Goal: Information Seeking & Learning: Learn about a topic

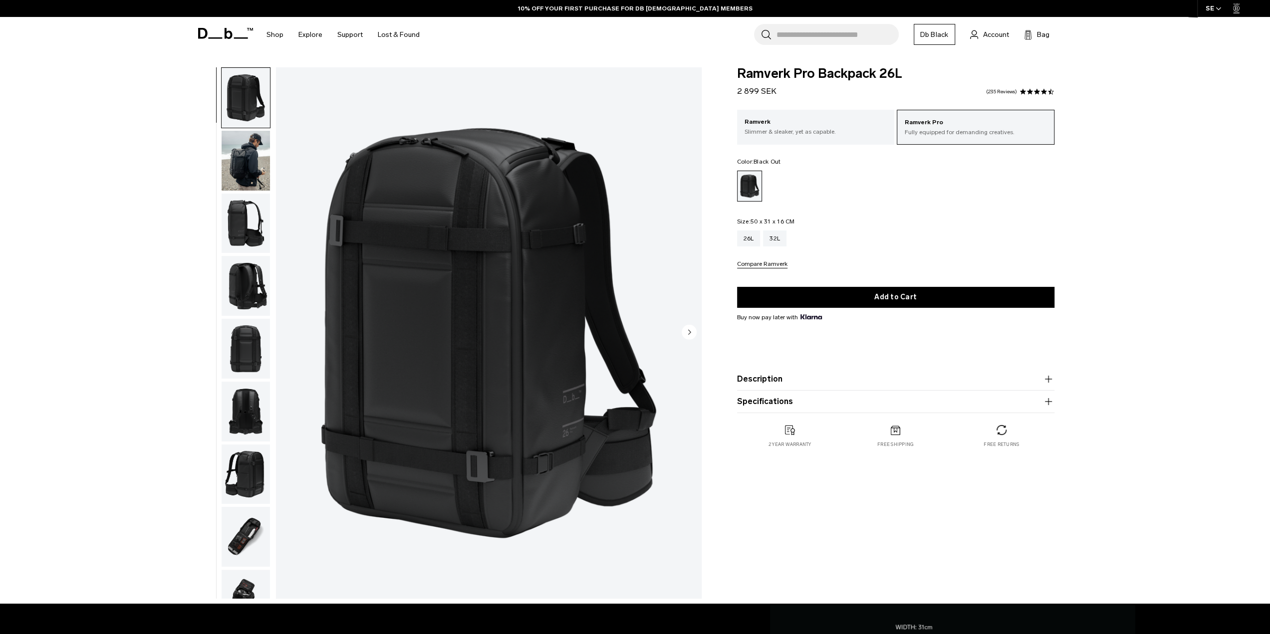
click at [694, 334] on circle "Next slide" at bounding box center [689, 331] width 15 height 15
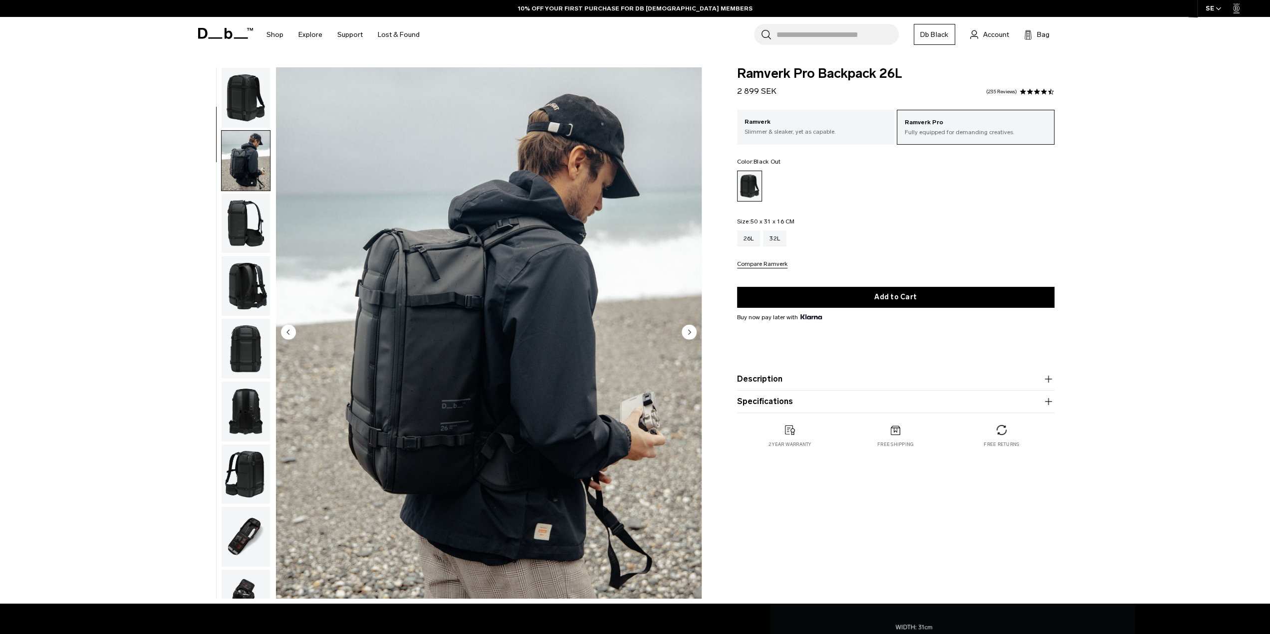
scroll to position [63, 0]
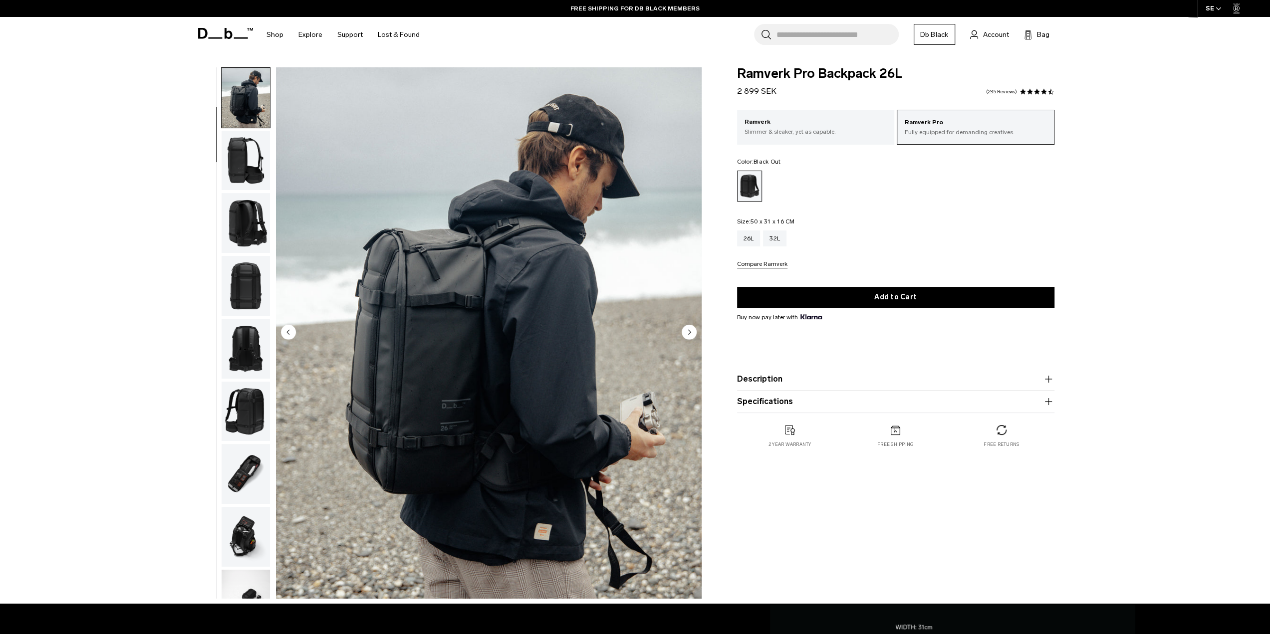
click at [692, 335] on circle "Next slide" at bounding box center [689, 331] width 15 height 15
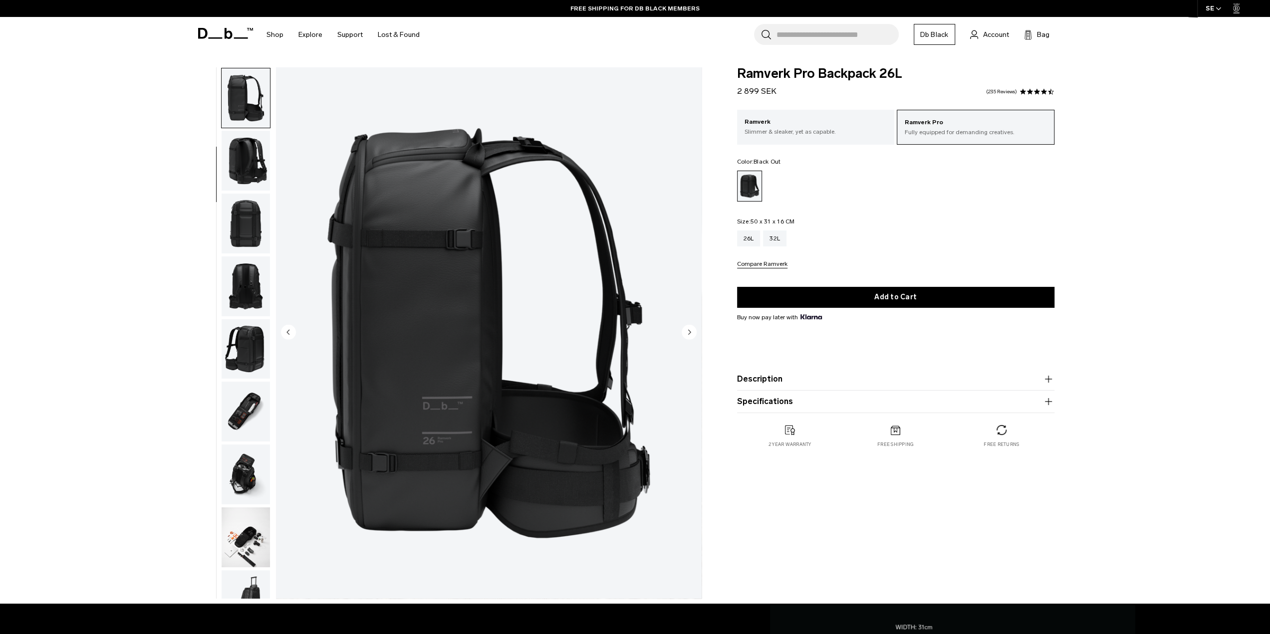
scroll to position [126, 0]
click at [771, 240] on div "32L" at bounding box center [774, 239] width 23 height 16
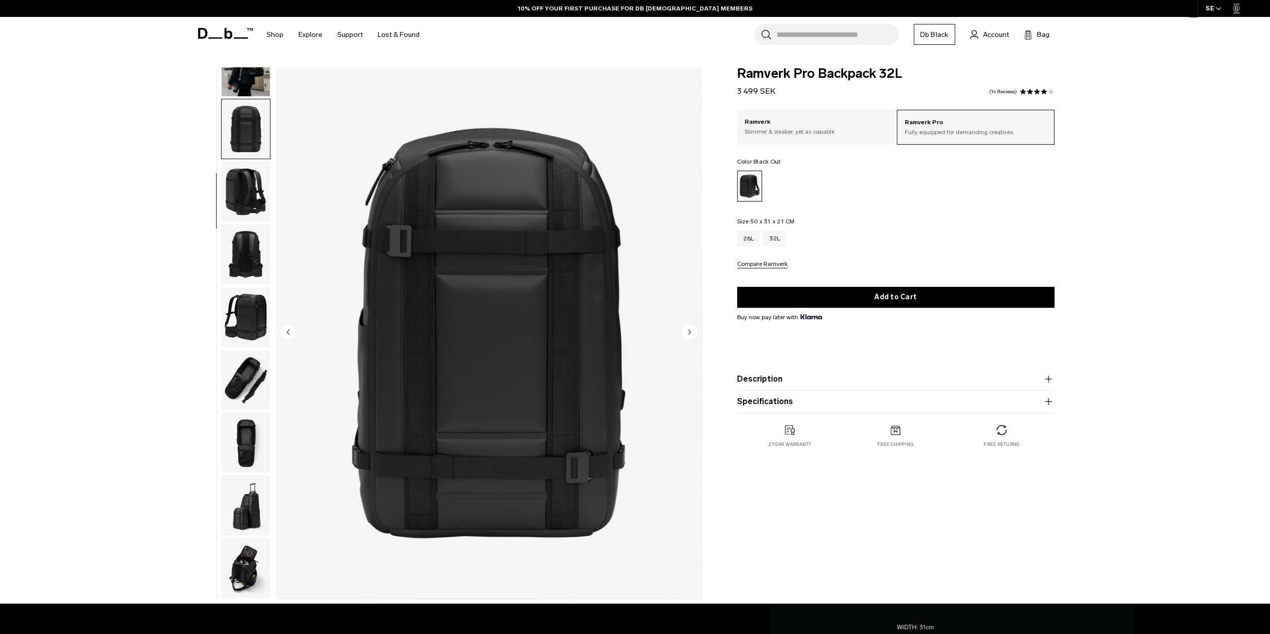
click at [686, 332] on circle "Next slide" at bounding box center [689, 331] width 15 height 15
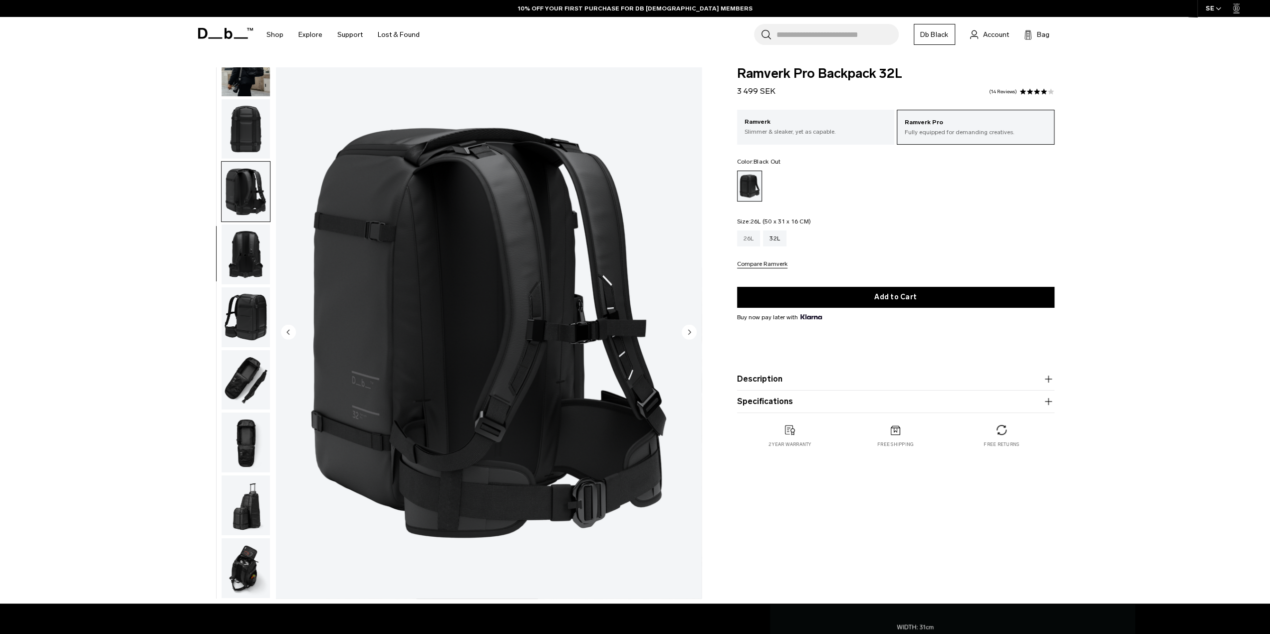
click at [753, 239] on div "26L" at bounding box center [748, 239] width 23 height 16
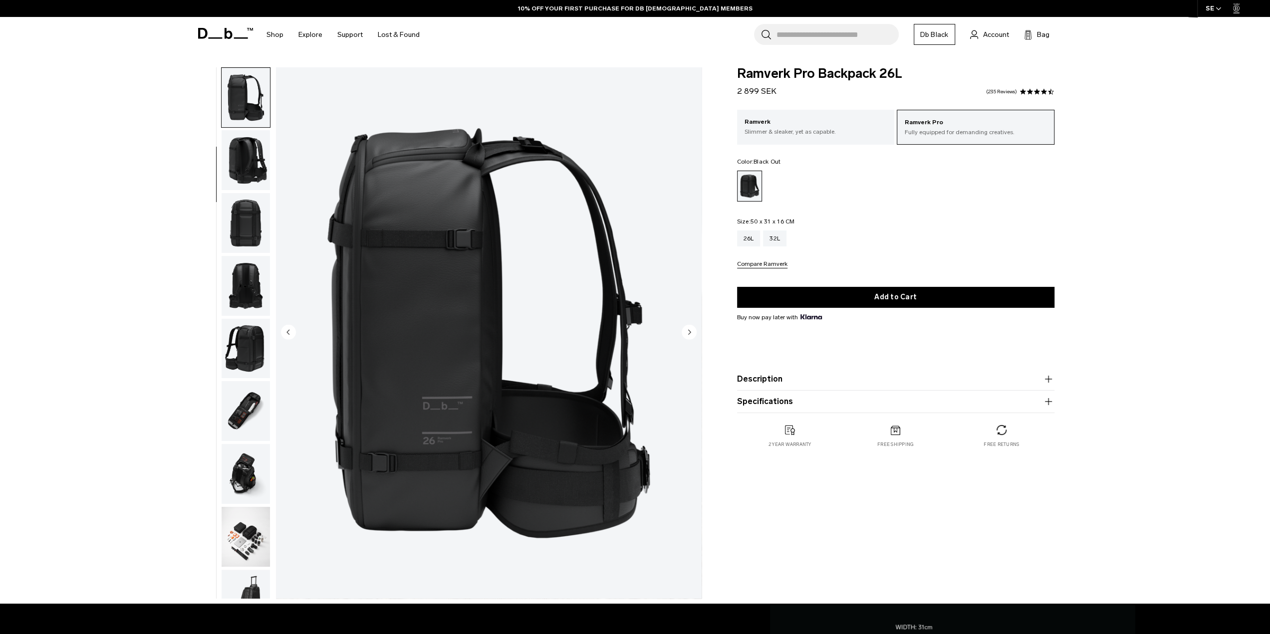
click at [692, 332] on circle "Next slide" at bounding box center [689, 331] width 15 height 15
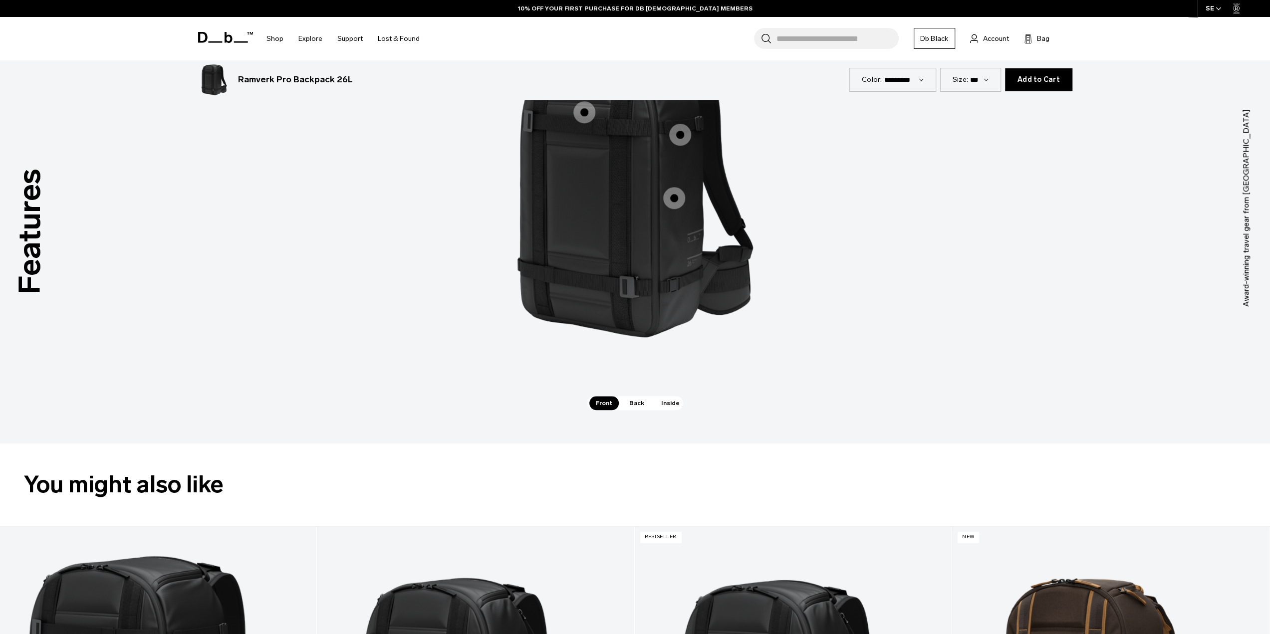
scroll to position [665, 0]
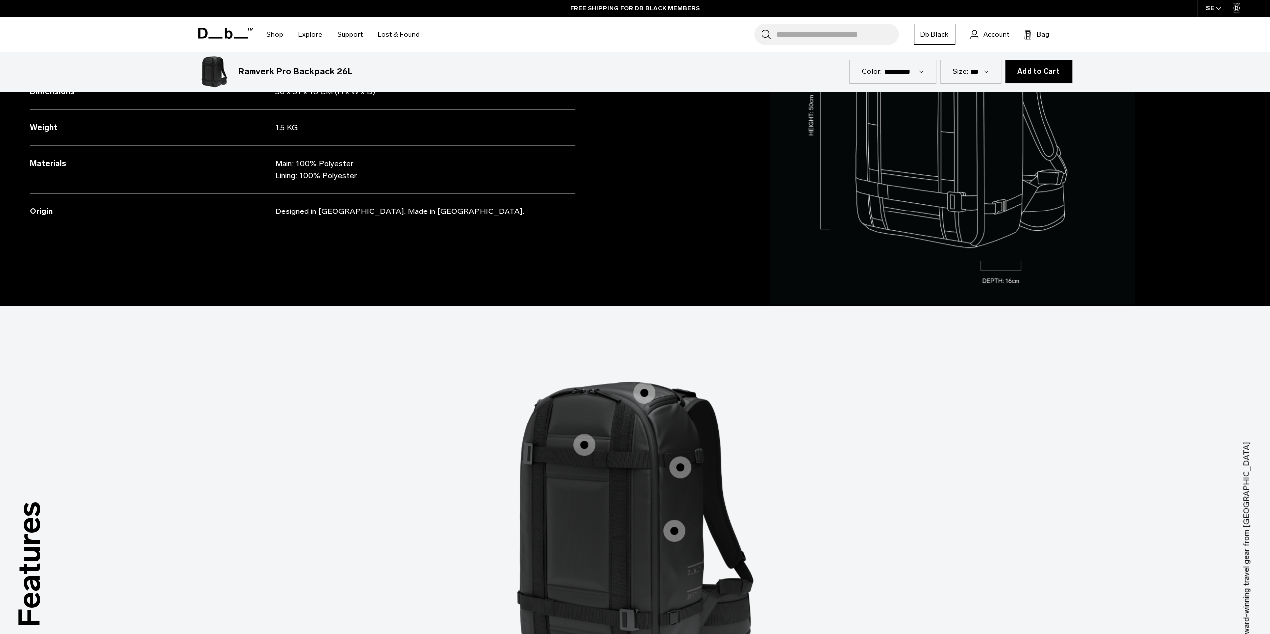
click at [682, 466] on span "1 / 3" at bounding box center [680, 468] width 22 height 22
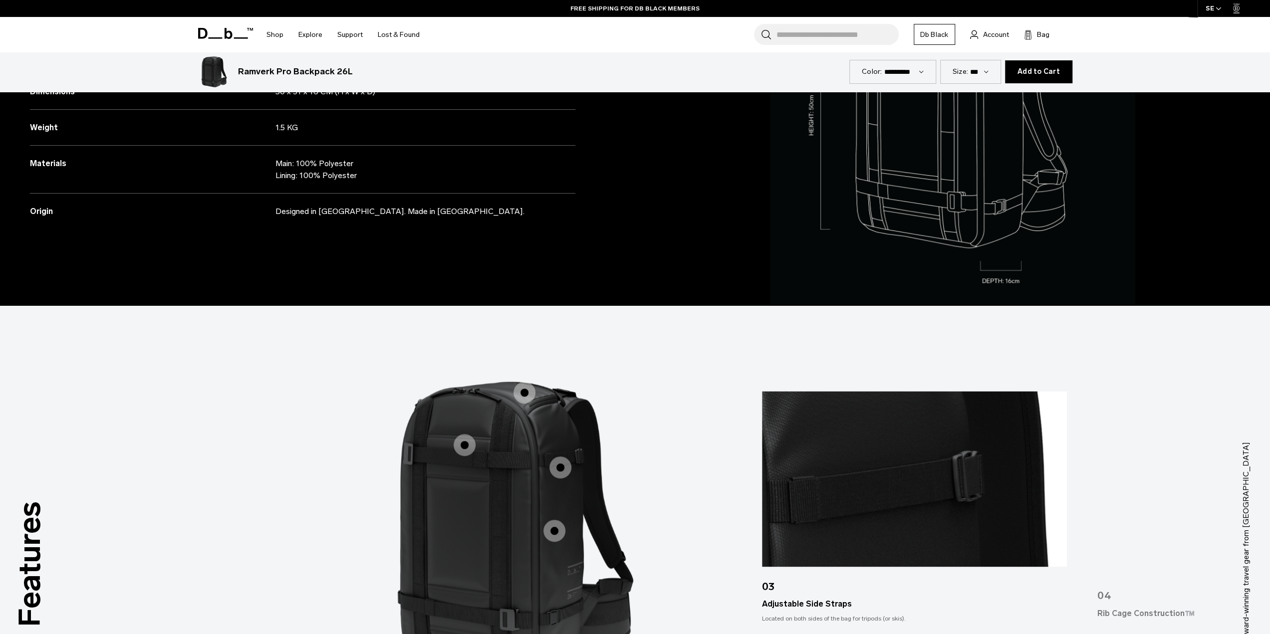
click at [564, 534] on span "1 / 3" at bounding box center [554, 531] width 22 height 22
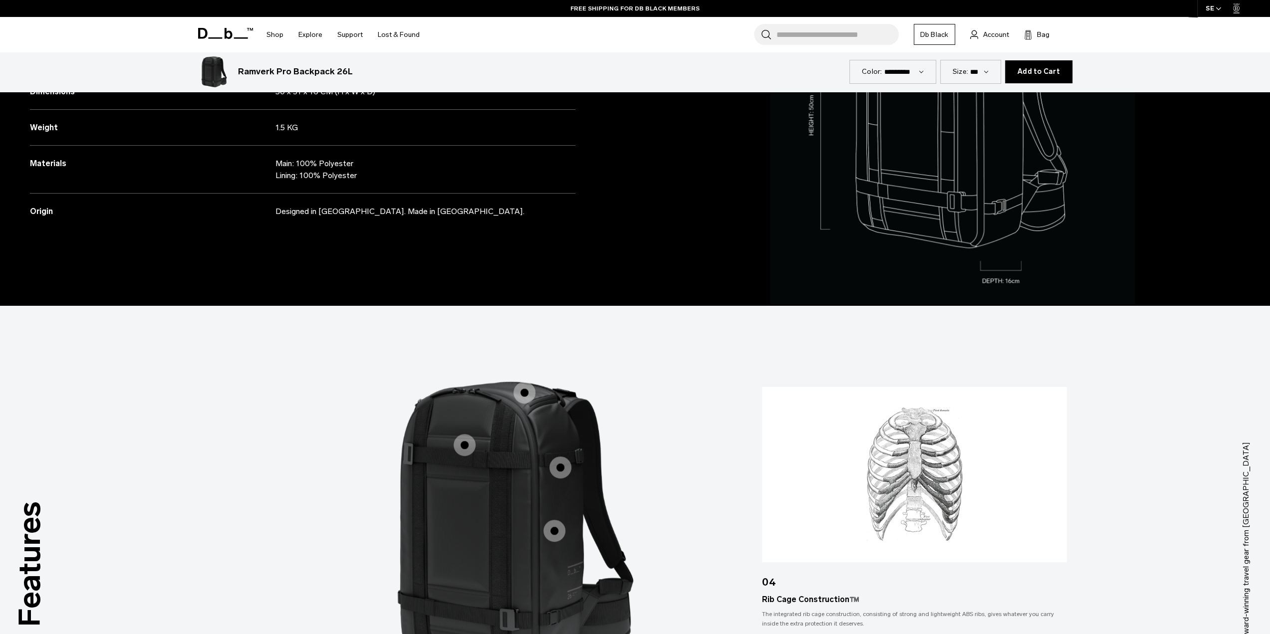
click at [469, 452] on span "1 / 3" at bounding box center [465, 445] width 22 height 22
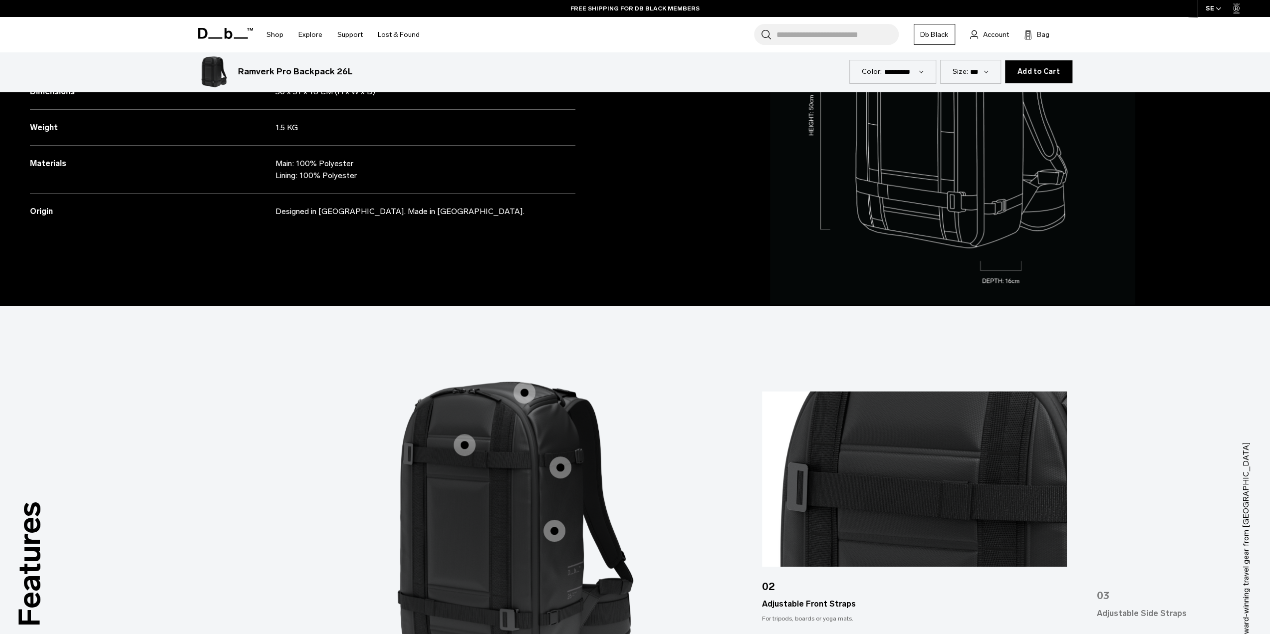
click at [522, 404] on label "Large Top Pocket" at bounding box center [525, 393] width 24 height 24
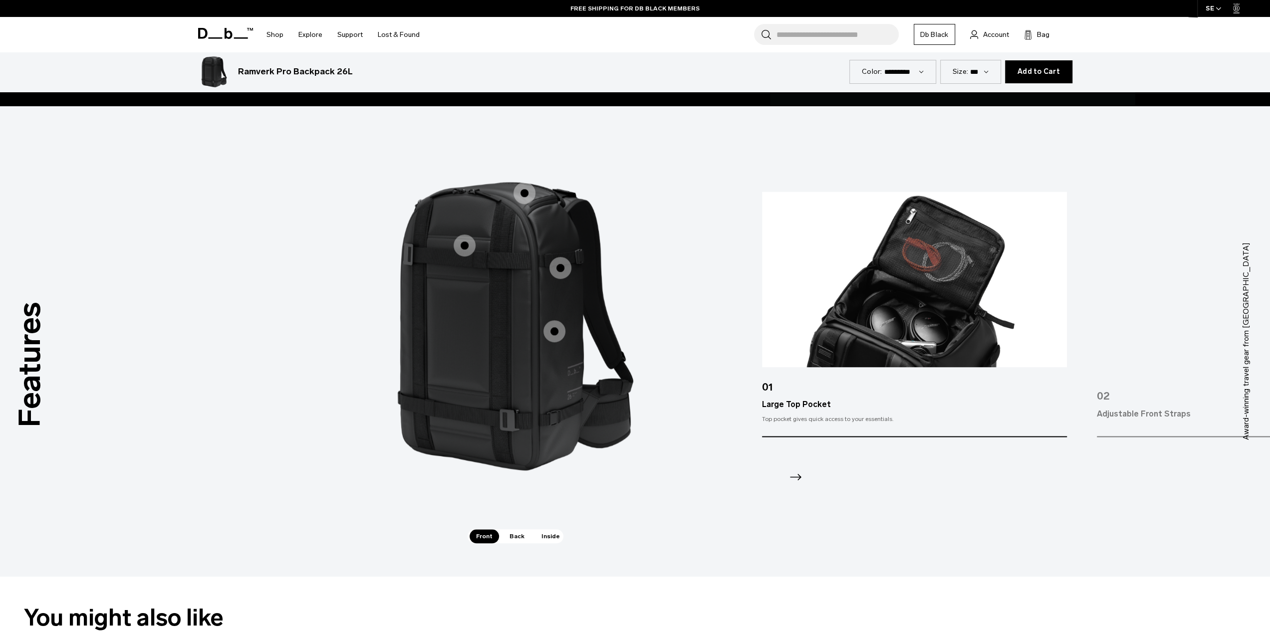
scroll to position [1164, 0]
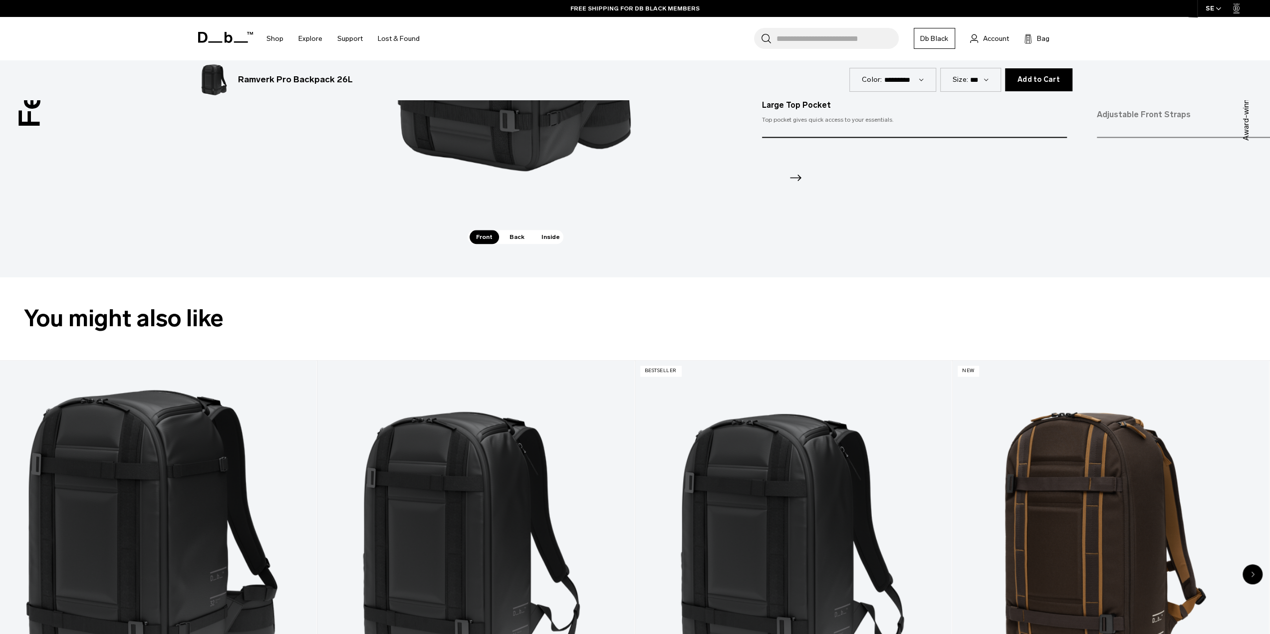
click at [506, 232] on span "Back" at bounding box center [517, 237] width 28 height 14
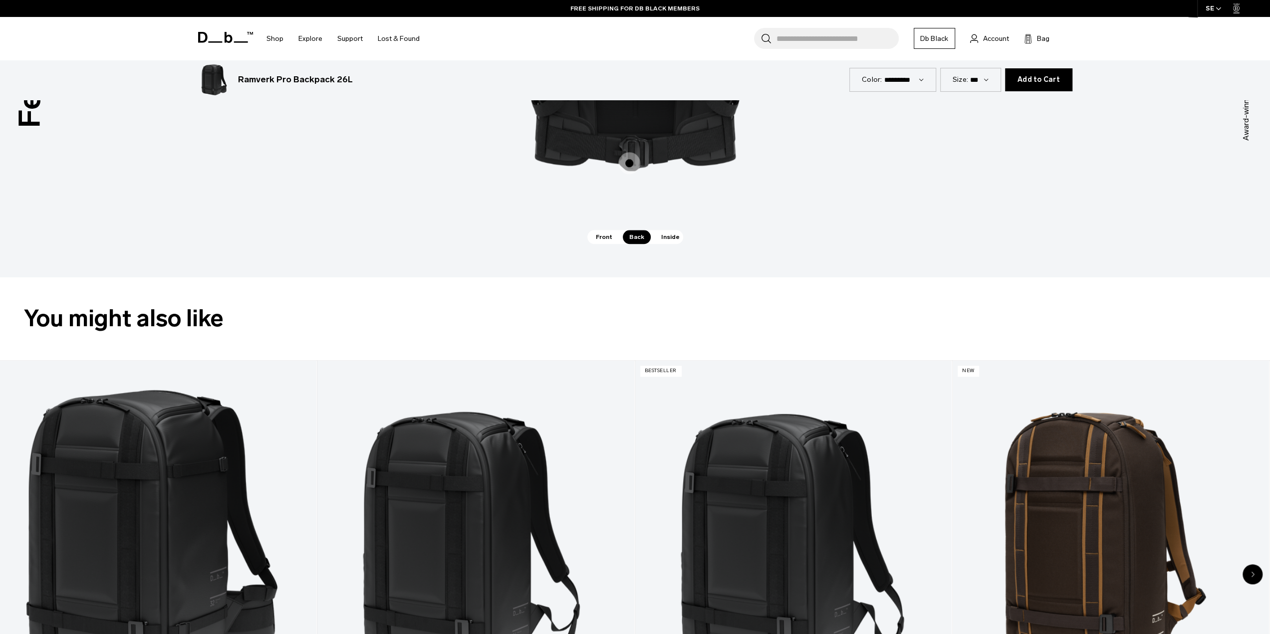
scroll to position [915, 0]
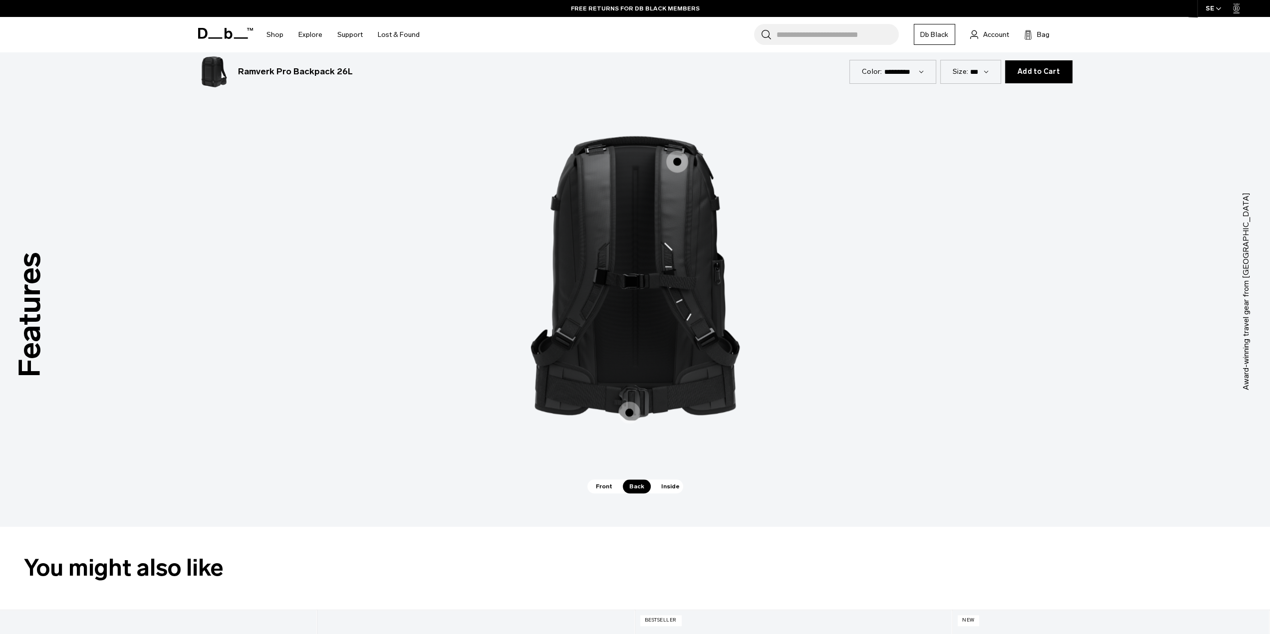
click at [673, 161] on span "2 / 3" at bounding box center [677, 162] width 22 height 22
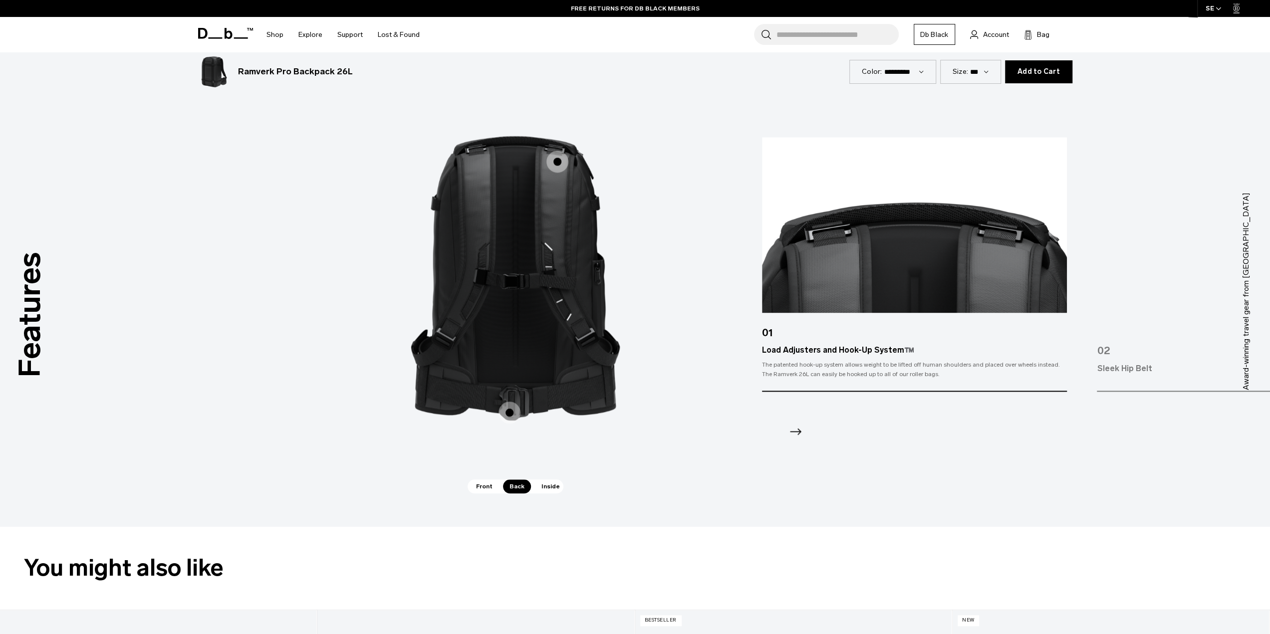
click at [547, 485] on span "Inside" at bounding box center [550, 487] width 31 height 14
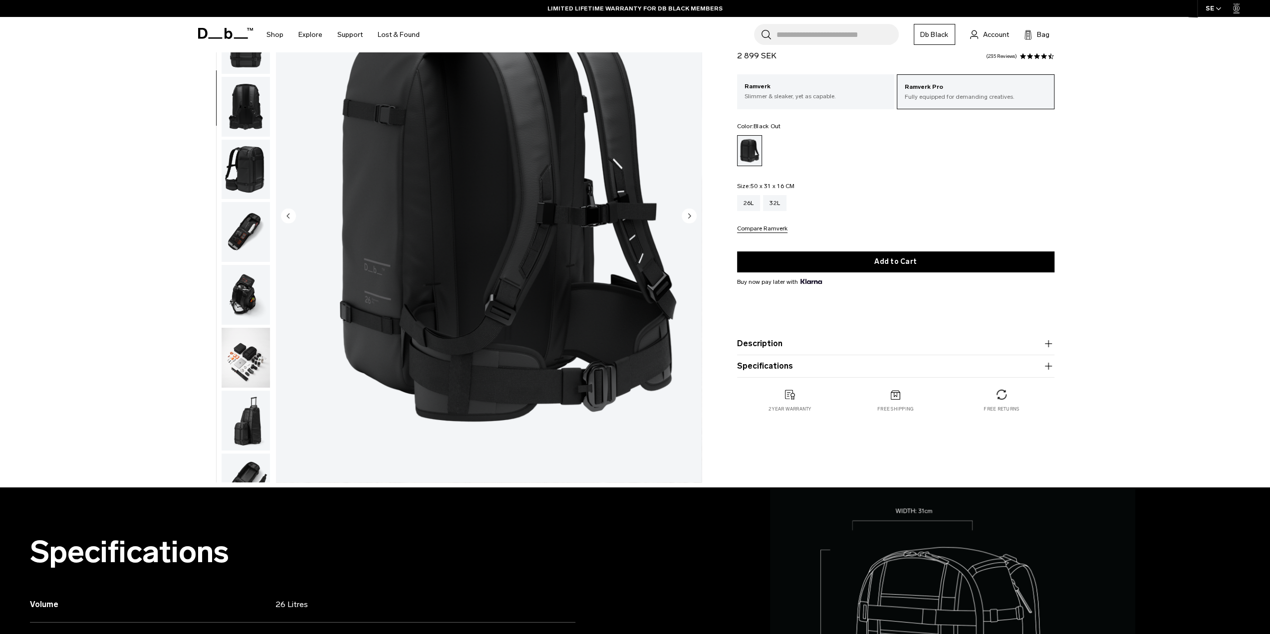
scroll to position [83, 0]
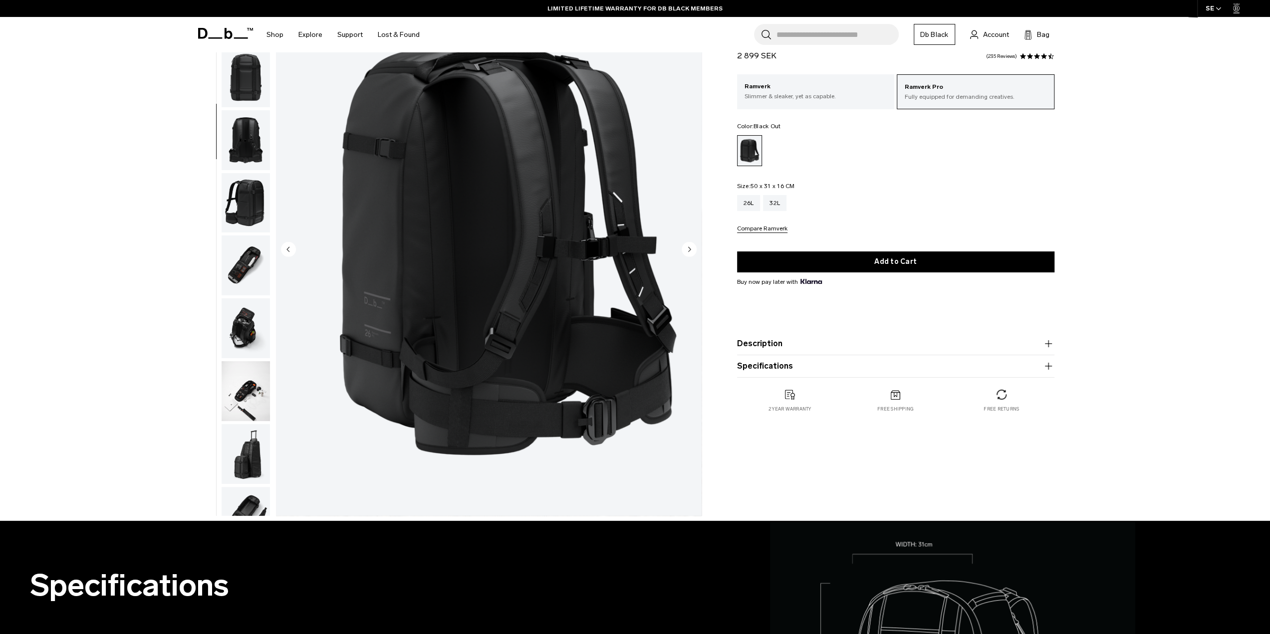
click at [249, 133] on img "button" at bounding box center [246, 140] width 48 height 60
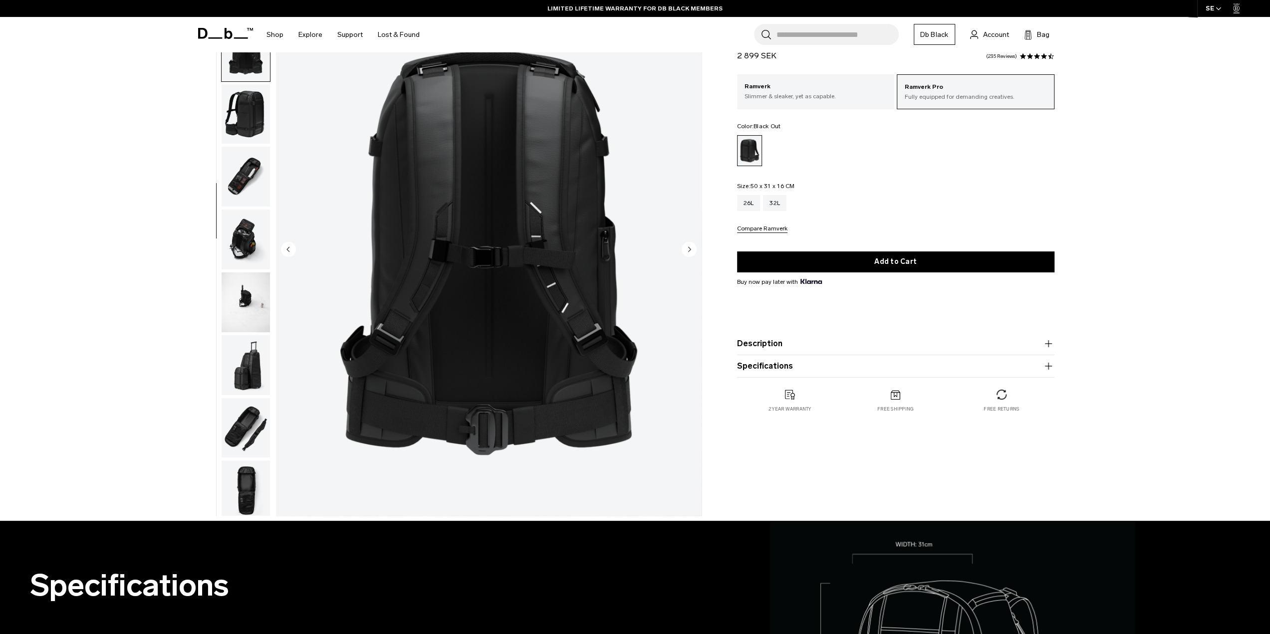
scroll to position [283, 0]
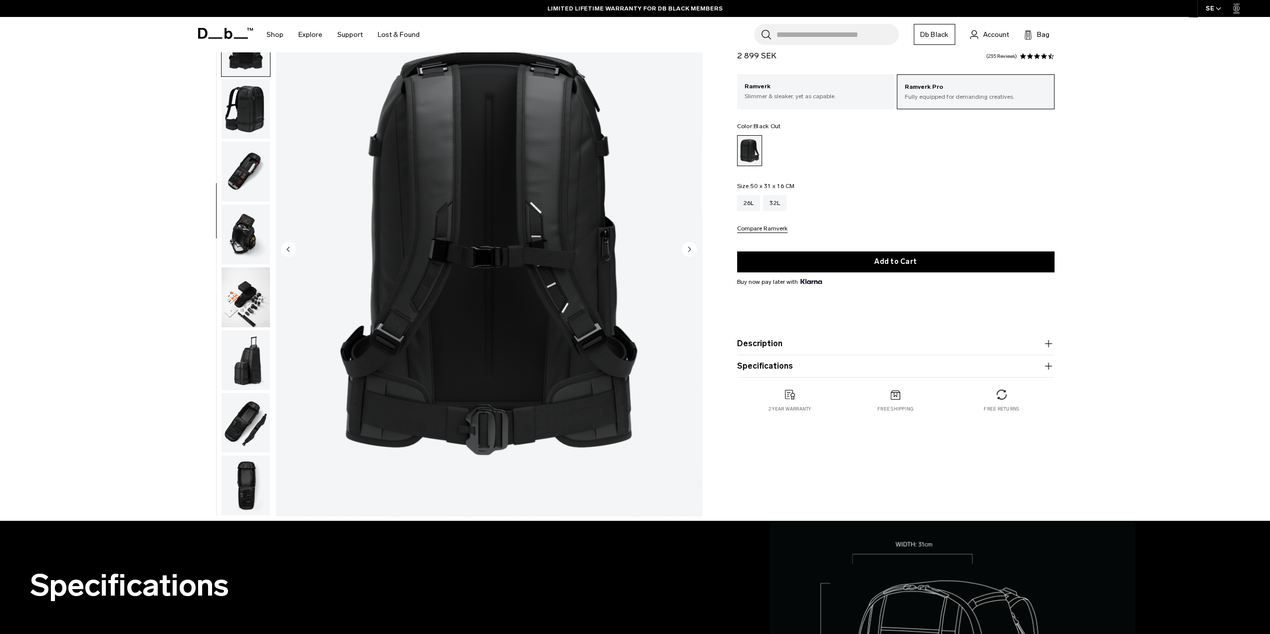
click at [693, 251] on circle "Next slide" at bounding box center [689, 249] width 15 height 15
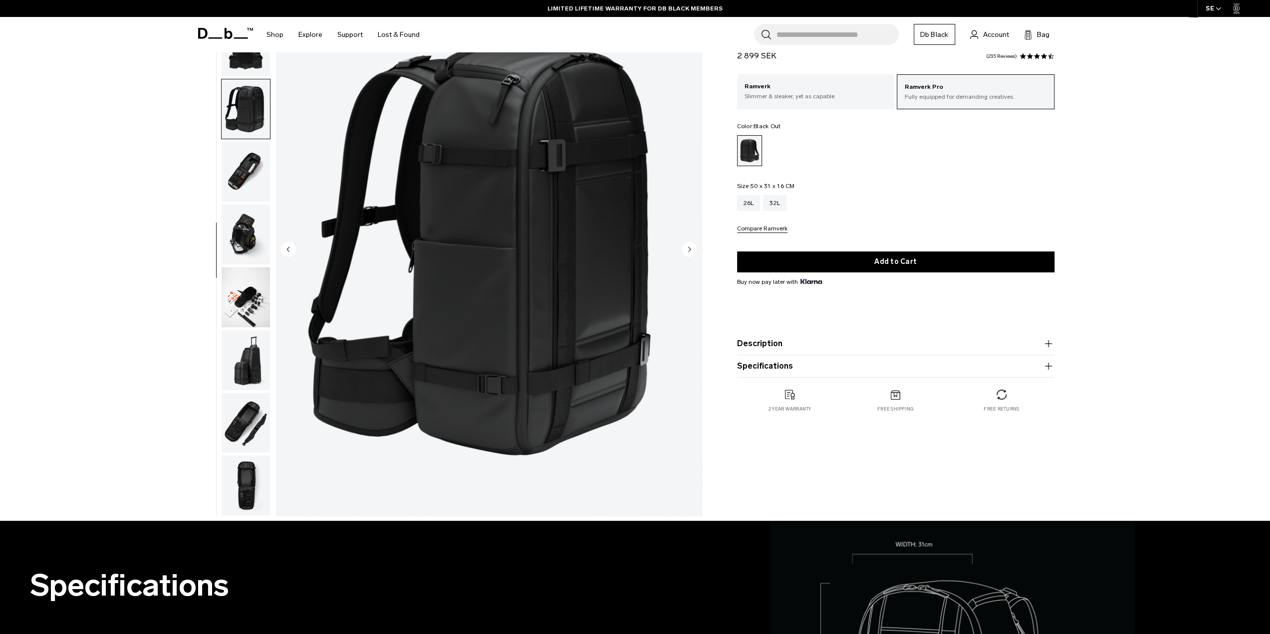
click at [693, 251] on circle "Next slide" at bounding box center [689, 249] width 15 height 15
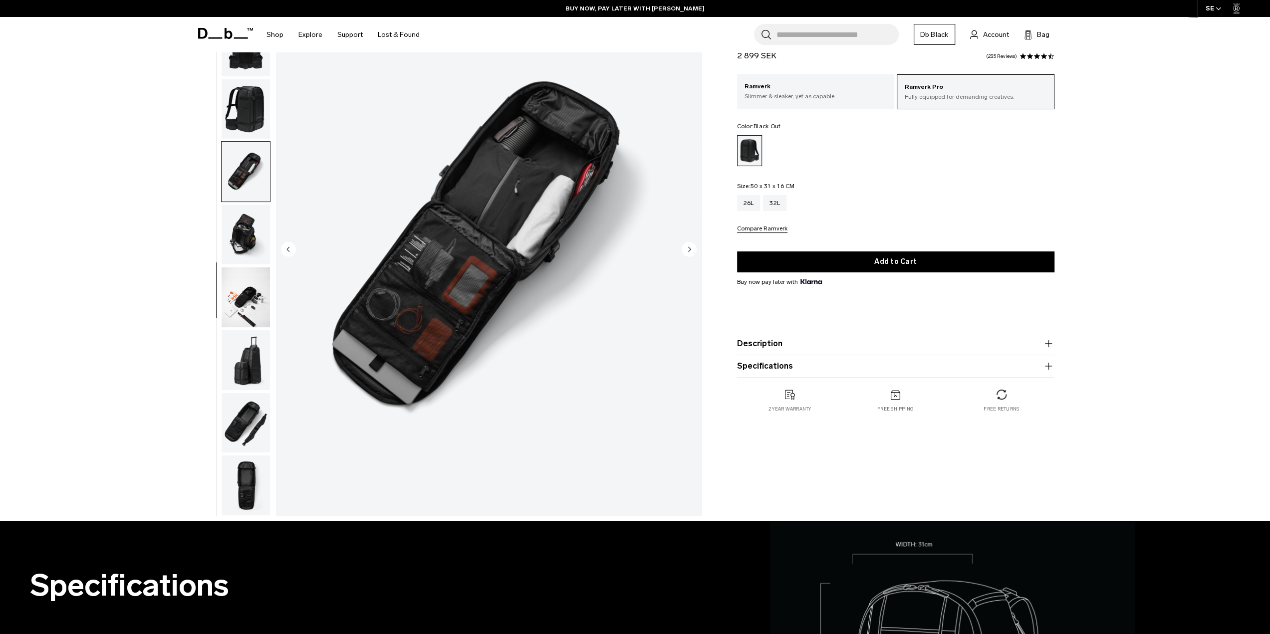
click at [693, 251] on circle "Next slide" at bounding box center [689, 249] width 15 height 15
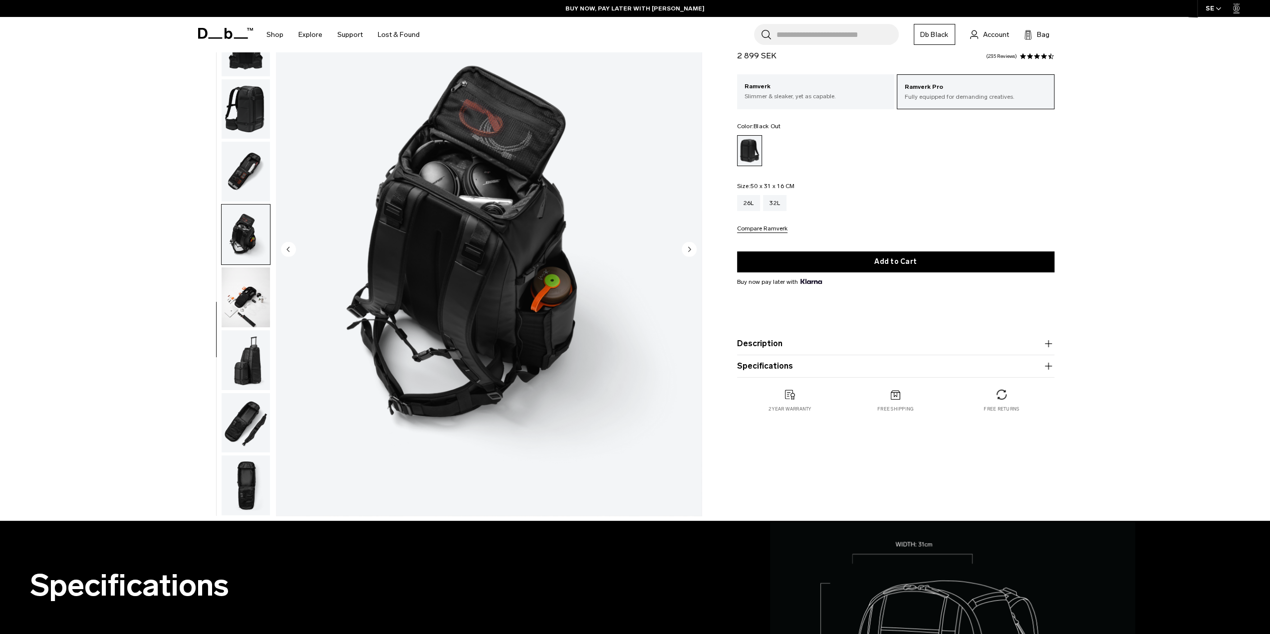
click at [693, 251] on circle "Next slide" at bounding box center [689, 249] width 15 height 15
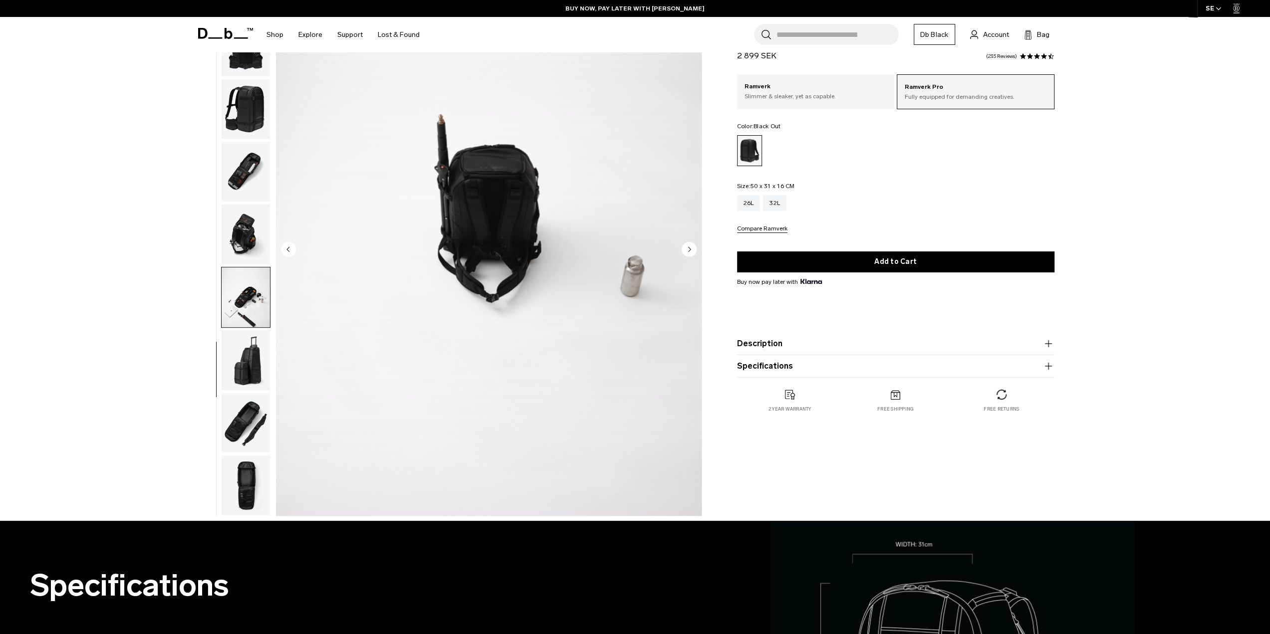
click at [693, 251] on circle "Next slide" at bounding box center [689, 249] width 15 height 15
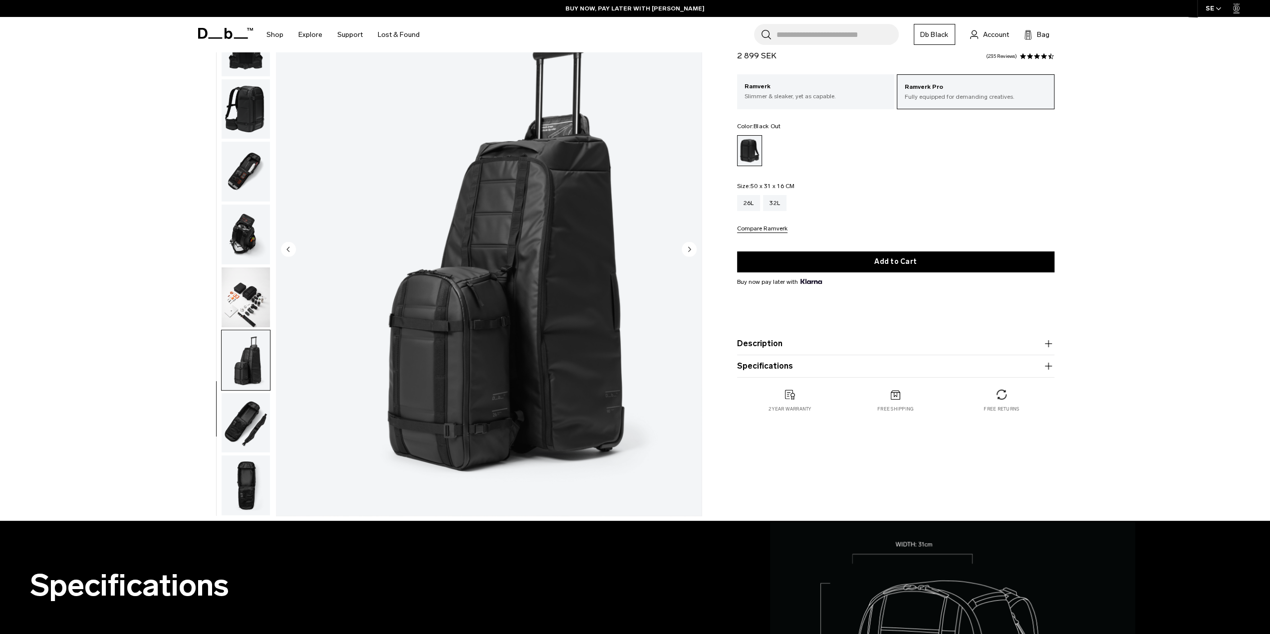
click at [291, 246] on circle "Previous slide" at bounding box center [288, 249] width 15 height 15
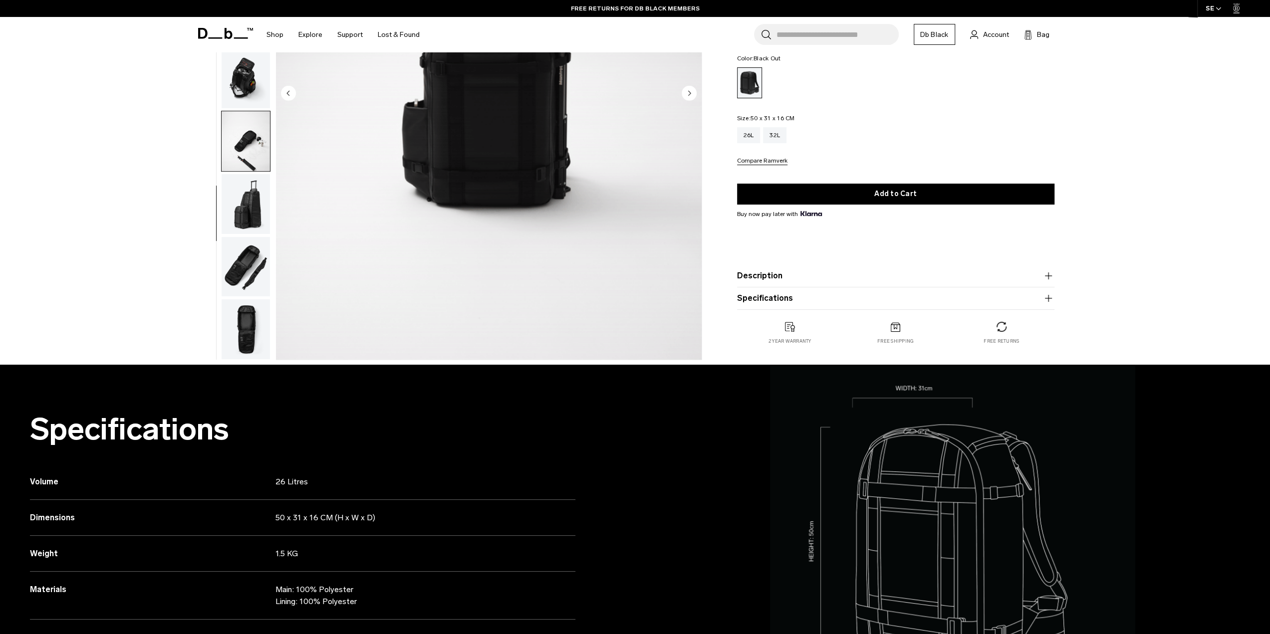
scroll to position [250, 0]
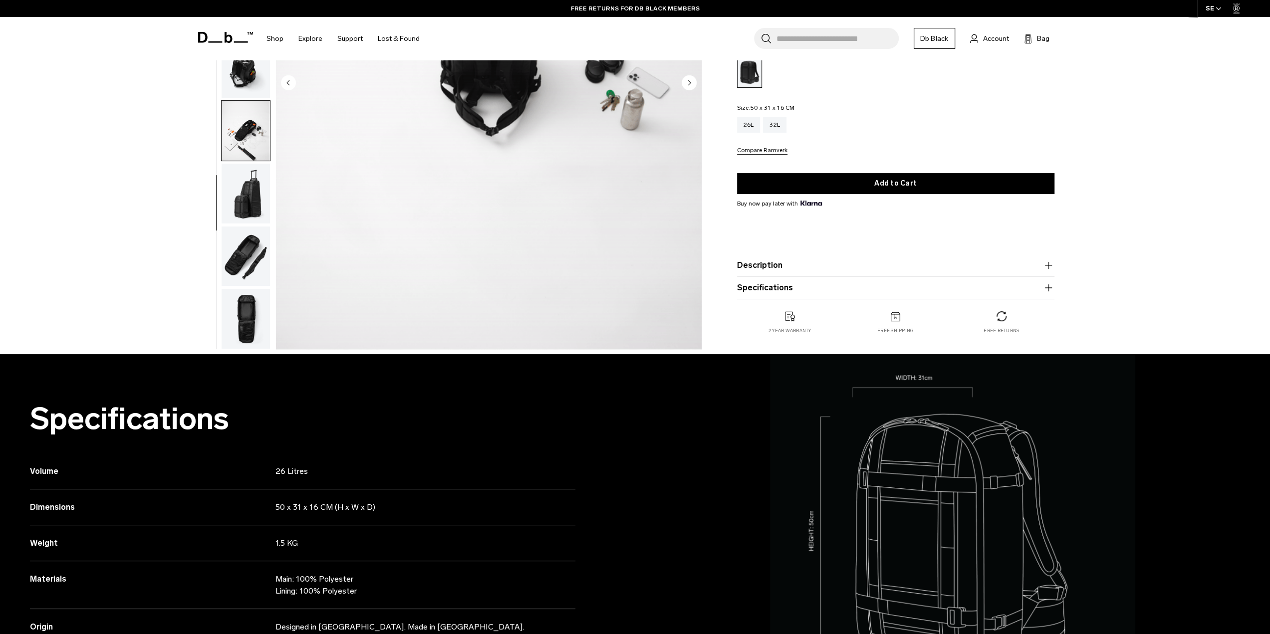
click at [238, 265] on img "button" at bounding box center [246, 257] width 48 height 60
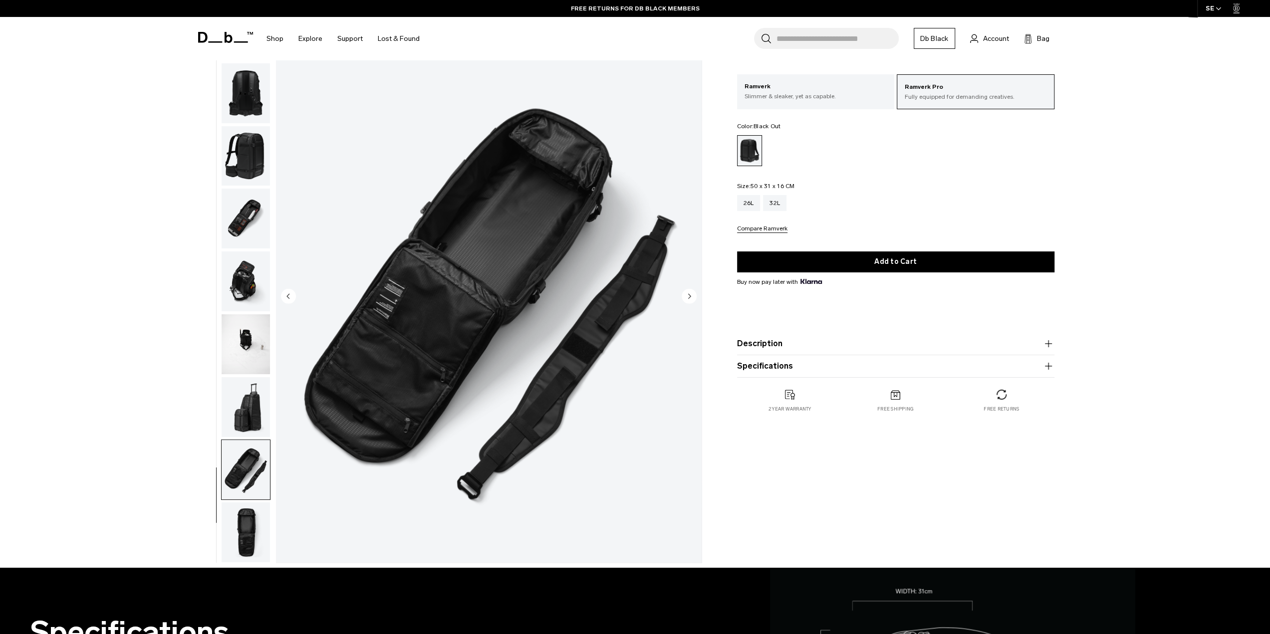
scroll to position [0, 0]
